Goal: Task Accomplishment & Management: Manage account settings

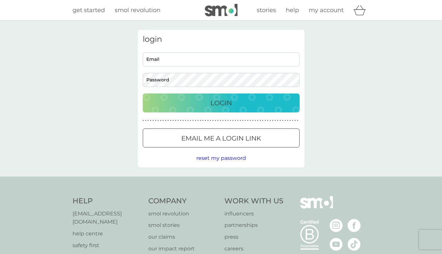
type input "[EMAIL_ADDRESS][DOMAIN_NAME]"
click at [235, 102] on div "Login" at bounding box center [221, 103] width 144 height 10
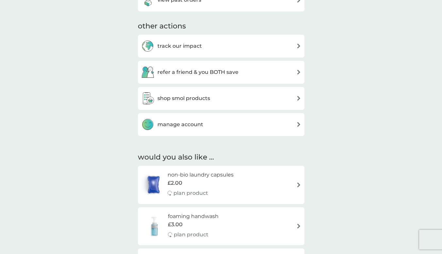
scroll to position [206, 0]
click at [233, 126] on div "manage account" at bounding box center [221, 124] width 160 height 13
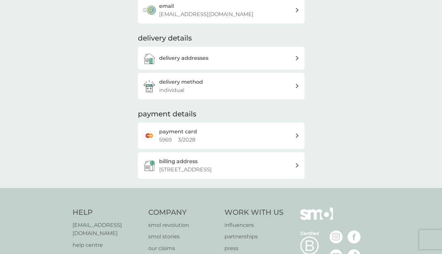
scroll to position [66, 0]
click at [235, 139] on div "payment card 5969 3 / 2028" at bounding box center [227, 135] width 136 height 17
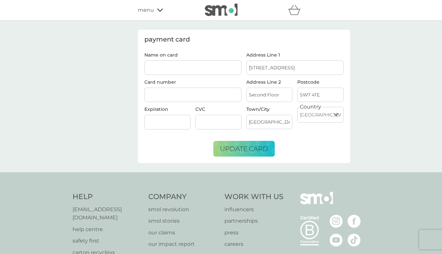
click at [216, 67] on input "Name on card" at bounding box center [193, 68] width 97 height 14
type input "k"
type input "[PERSON_NAME]"
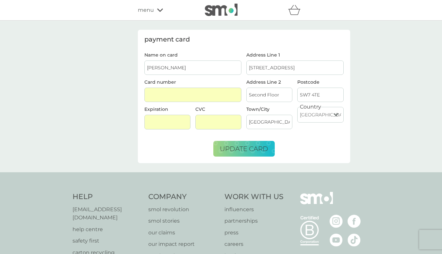
click at [305, 67] on input "[STREET_ADDRESS]" at bounding box center [295, 68] width 97 height 14
drag, startPoint x: 305, startPoint y: 67, endPoint x: 246, endPoint y: 67, distance: 59.2
click at [246, 67] on div "Address Line [GEOGRAPHIC_DATA][STREET_ADDRESS] Address Line 2 Second Floor Post…" at bounding box center [295, 94] width 102 height 82
type input "[STREET_ADDRESS]"
drag, startPoint x: 286, startPoint y: 96, endPoint x: 248, endPoint y: 97, distance: 37.6
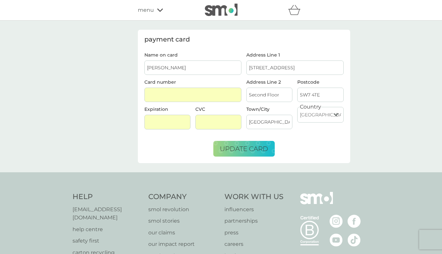
click at [248, 97] on input "Second Floor" at bounding box center [270, 95] width 46 height 14
drag, startPoint x: 326, startPoint y: 96, endPoint x: 309, endPoint y: 97, distance: 17.7
click at [309, 97] on input "SW7 4TE" at bounding box center [321, 95] width 46 height 14
type input "SW1V 3SG"
click at [251, 148] on span "update card" at bounding box center [244, 149] width 48 height 8
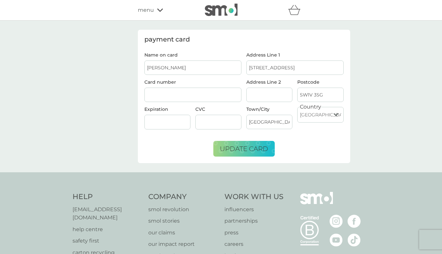
click at [315, 150] on form "Name on card [PERSON_NAME] Card number Expiration CVC Address Line [GEOGRAPHIC_…" at bounding box center [244, 105] width 199 height 104
click at [261, 152] on span "update card" at bounding box center [244, 149] width 48 height 8
